Goal: Transaction & Acquisition: Purchase product/service

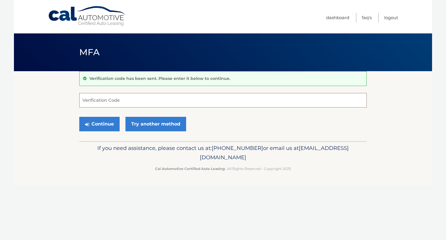
click at [159, 97] on input "Verification Code" at bounding box center [222, 100] width 287 height 15
click at [143, 102] on input "Verification Code" at bounding box center [222, 100] width 287 height 15
type input "255055"
click at [103, 123] on button "Continue" at bounding box center [99, 124] width 40 height 15
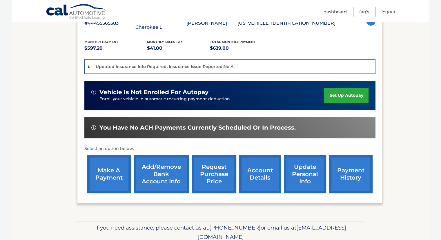
scroll to position [141, 0]
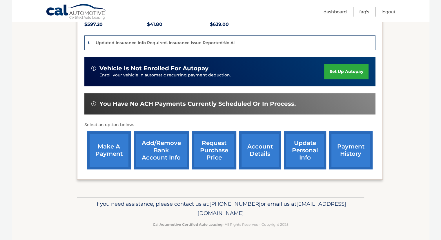
click at [108, 158] on link "make a payment" at bounding box center [109, 150] width 44 height 38
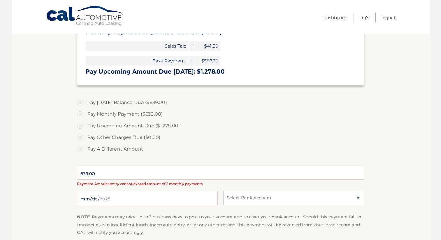
scroll to position [145, 0]
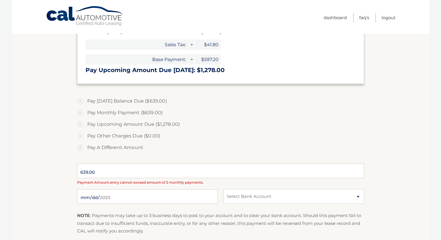
click at [102, 114] on label "Pay Monthly Payment ($639.00)" at bounding box center [220, 113] width 287 height 12
click at [85, 114] on input "Pay Monthly Payment ($639.00)" at bounding box center [82, 111] width 6 height 9
radio input "true"
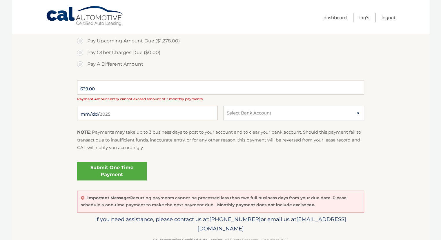
scroll to position [232, 0]
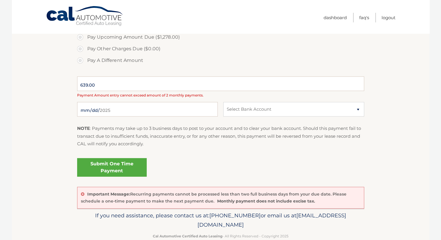
click at [106, 164] on link "Submit One Time Payment" at bounding box center [112, 167] width 70 height 19
click at [259, 115] on select "Select Bank Account" at bounding box center [293, 109] width 141 height 15
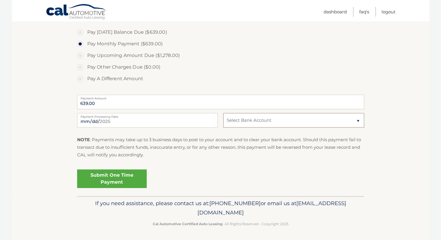
click at [262, 116] on select "Select Bank Account Checking JPMORGAN CHASE BANK, NA *****9330 Checking JPMORGA…" at bounding box center [293, 120] width 141 height 15
select select "Y2M1ZGVmMjEtMjlkNy00ODg5LTk2NWYtMjkzMjAxOWIxNDM1"
click at [223, 113] on select "Select Bank Account Checking JPMORGAN CHASE BANK, NA *****9330 Checking JPMORGA…" at bounding box center [293, 120] width 141 height 15
click at [125, 173] on link "Submit One Time Payment" at bounding box center [112, 178] width 70 height 19
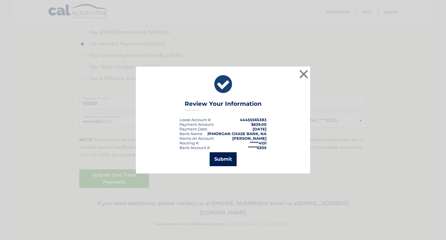
click at [225, 158] on button "Submit" at bounding box center [222, 159] width 27 height 14
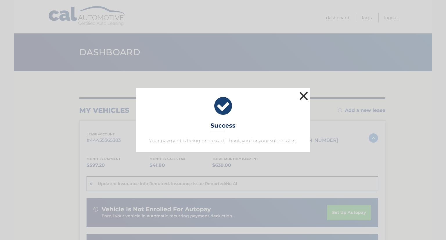
click at [300, 97] on button "×" at bounding box center [304, 96] width 12 height 12
